Goal: Find contact information: Obtain details needed to contact an individual or organization

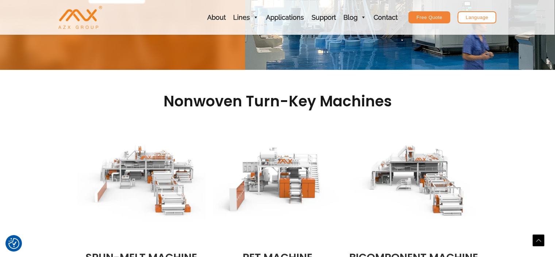
scroll to position [182, 0]
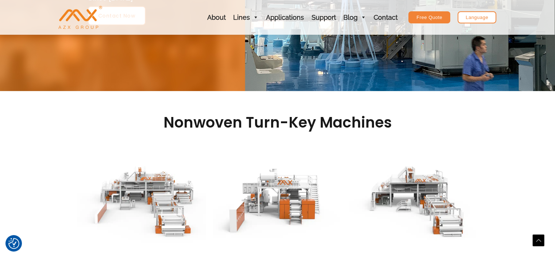
click at [484, 91] on section "Nonwoven Turn-key Machines SPUN-MELT MACHINE AZX non woven fabric machine offer…" at bounding box center [277, 228] width 555 height 275
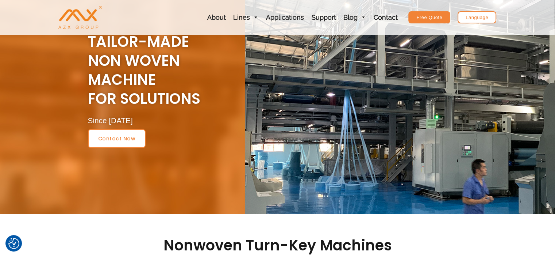
scroll to position [0, 0]
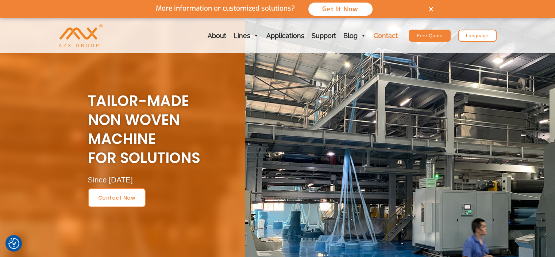
click at [385, 38] on link "Contact" at bounding box center [385, 35] width 31 height 35
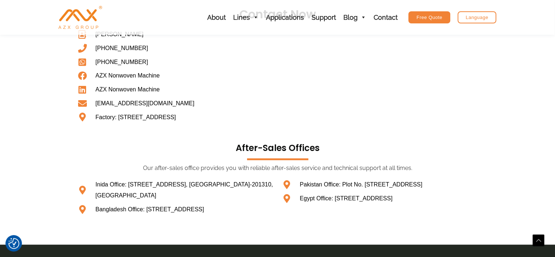
scroll to position [417, 0]
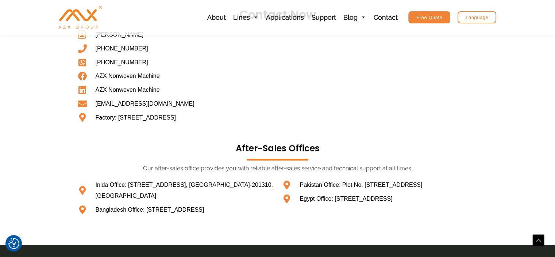
click at [547, 173] on section "Contact Now [GEOGRAPHIC_DATA] [PHONE_NUMBER] [PHONE_NUMBER] AZX Nonwoven Machin…" at bounding box center [277, 118] width 555 height 253
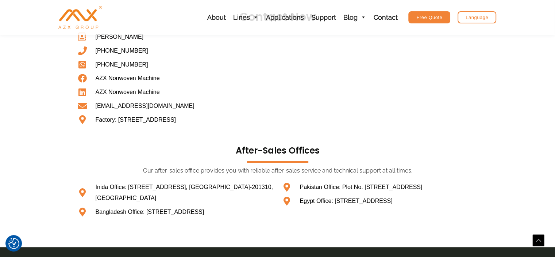
scroll to position [406, 0]
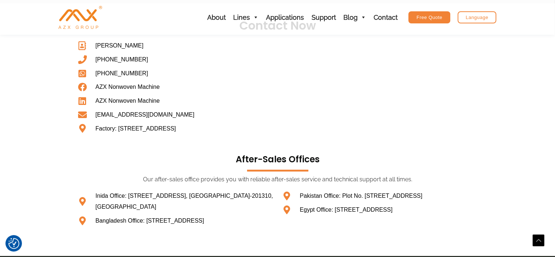
click at [60, 121] on section "Contact Now [GEOGRAPHIC_DATA] [PHONE_NUMBER] [PHONE_NUMBER] AZX Nonwoven Machin…" at bounding box center [277, 129] width 555 height 253
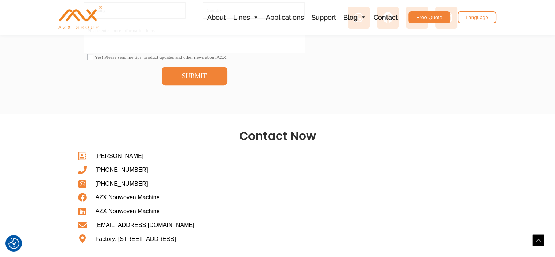
scroll to position [295, 0]
